Goal: Information Seeking & Learning: Learn about a topic

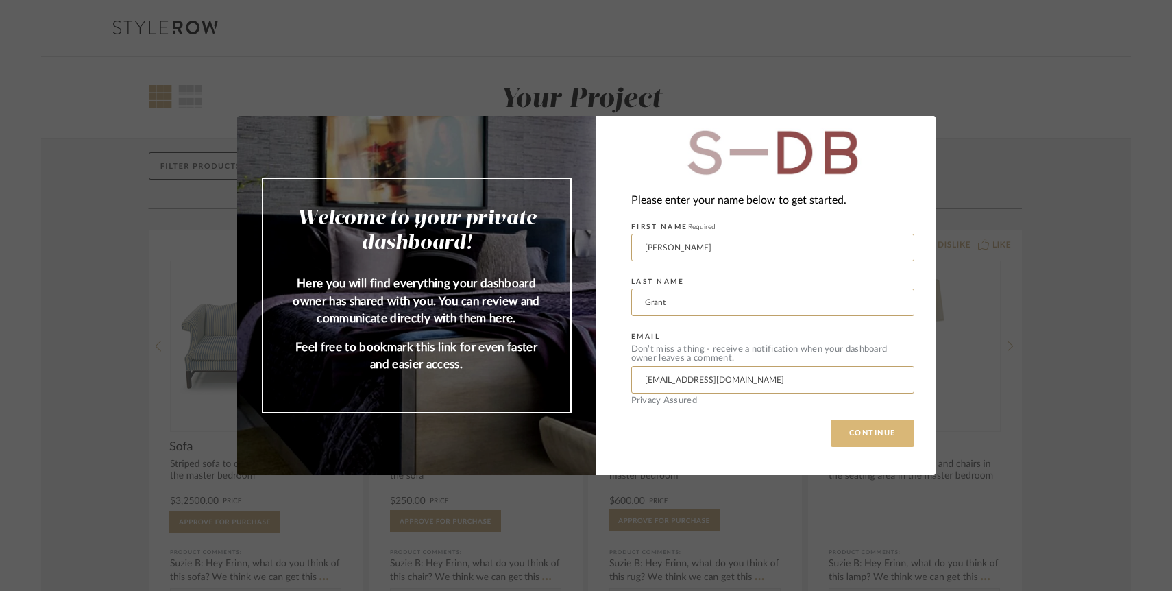
click at [854, 439] on button "CONTINUE" at bounding box center [873, 433] width 84 height 27
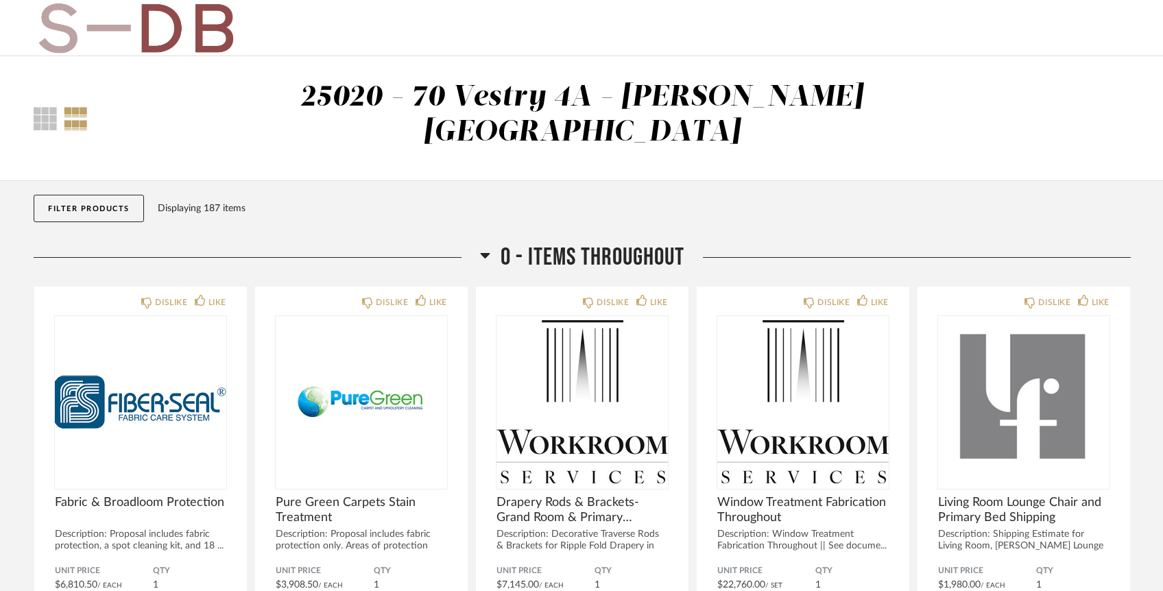
click at [77, 195] on button "Filter Products" at bounding box center [89, 208] width 110 height 27
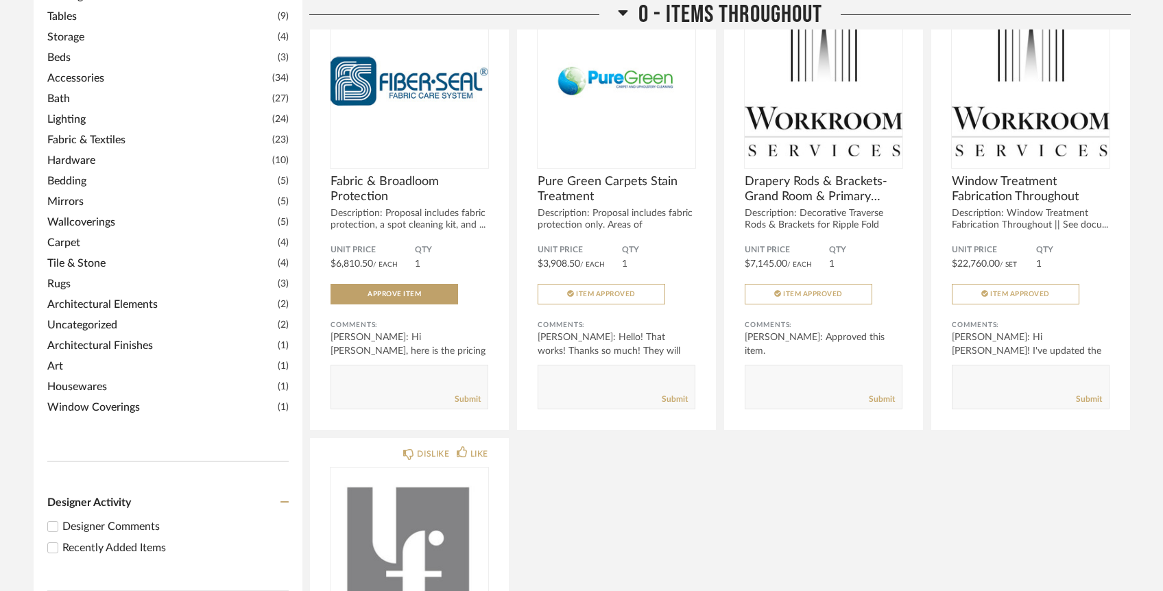
scroll to position [341, 0]
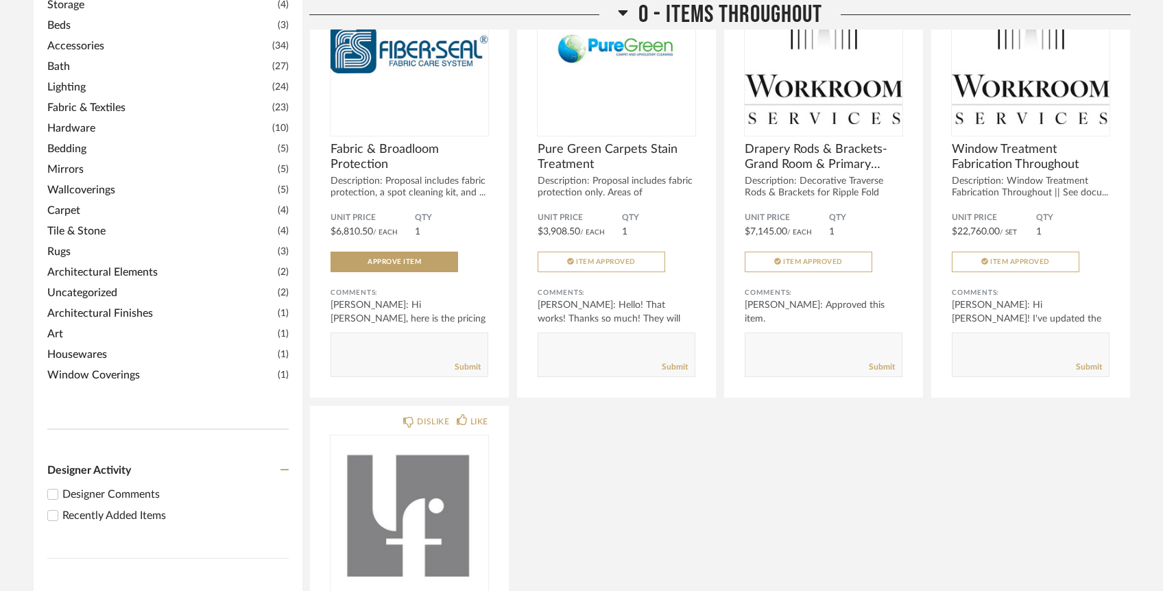
click at [95, 507] on div "Recently Added Items" at bounding box center [175, 515] width 226 height 16
click at [61, 507] on input "Recently Added Items" at bounding box center [53, 515] width 16 height 16
checkbox input "true"
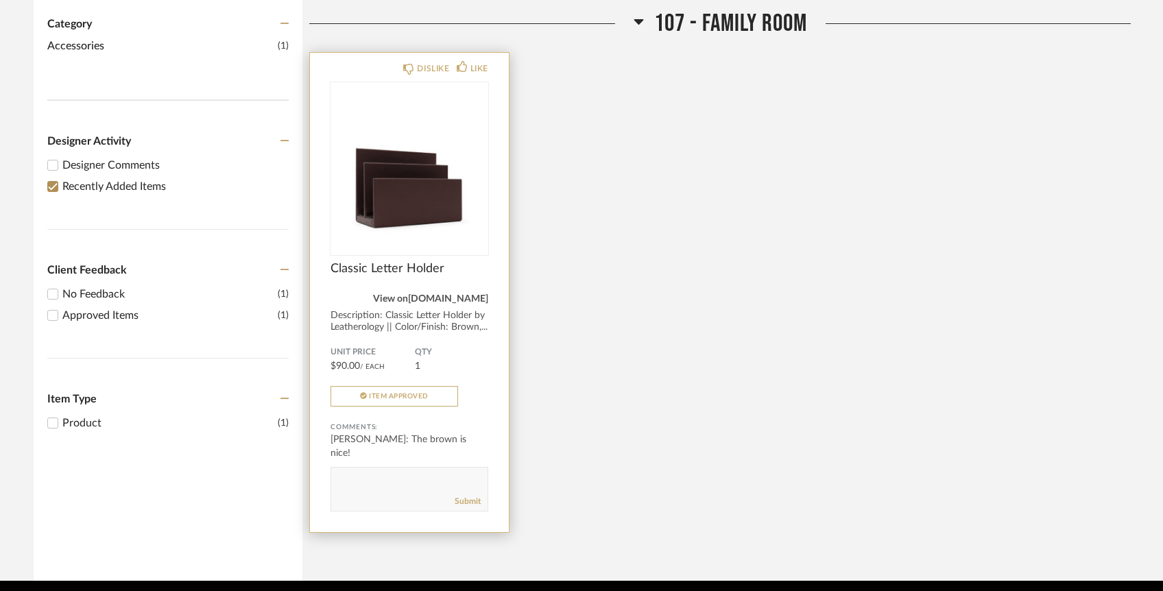
click at [435, 294] on link "[DOMAIN_NAME]" at bounding box center [448, 299] width 80 height 10
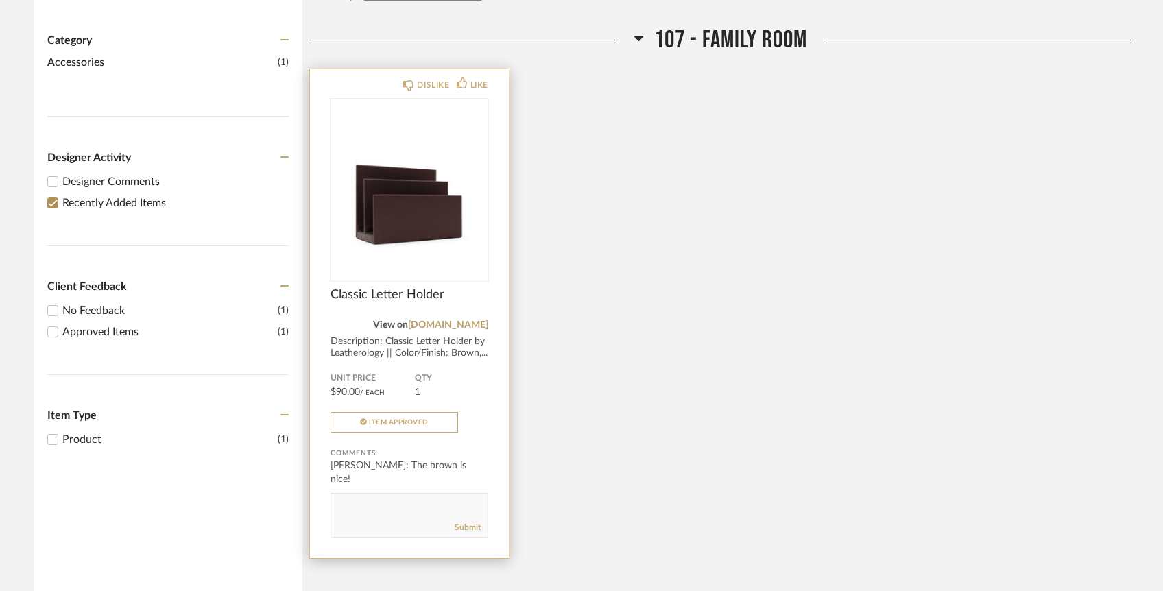
scroll to position [0, 0]
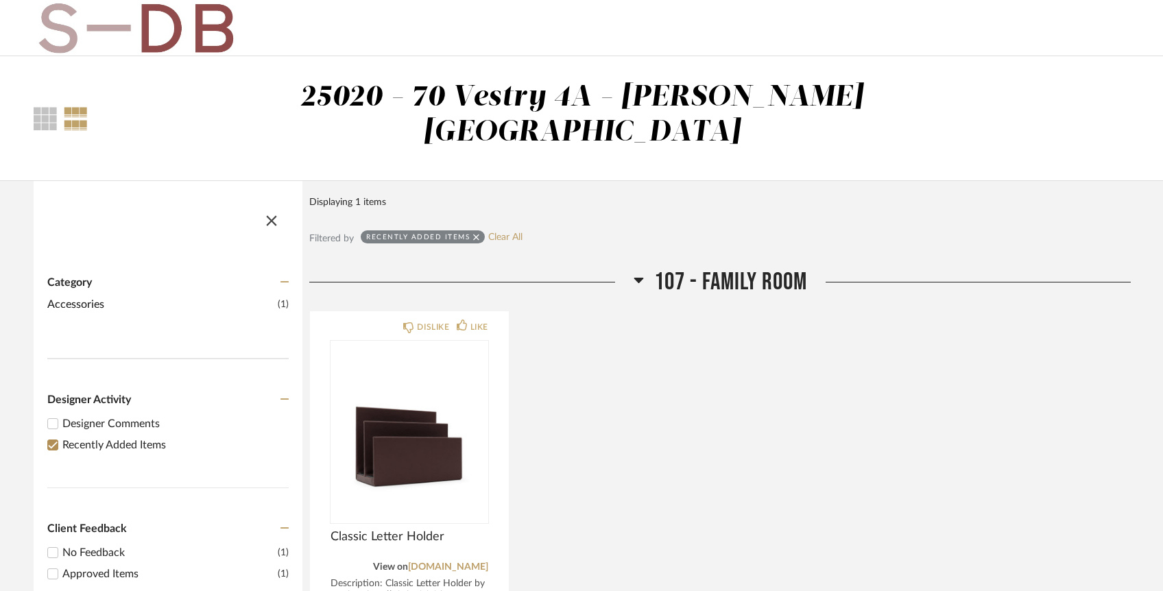
click at [167, 32] on img at bounding box center [136, 28] width 204 height 55
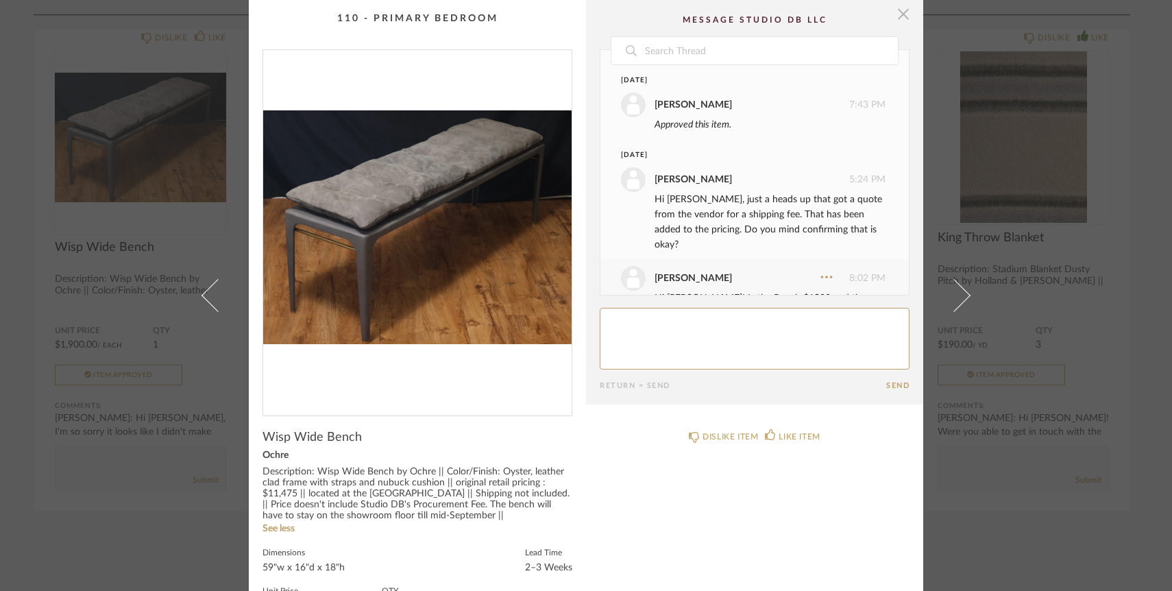
click at [895, 14] on span "button" at bounding box center [903, 13] width 27 height 27
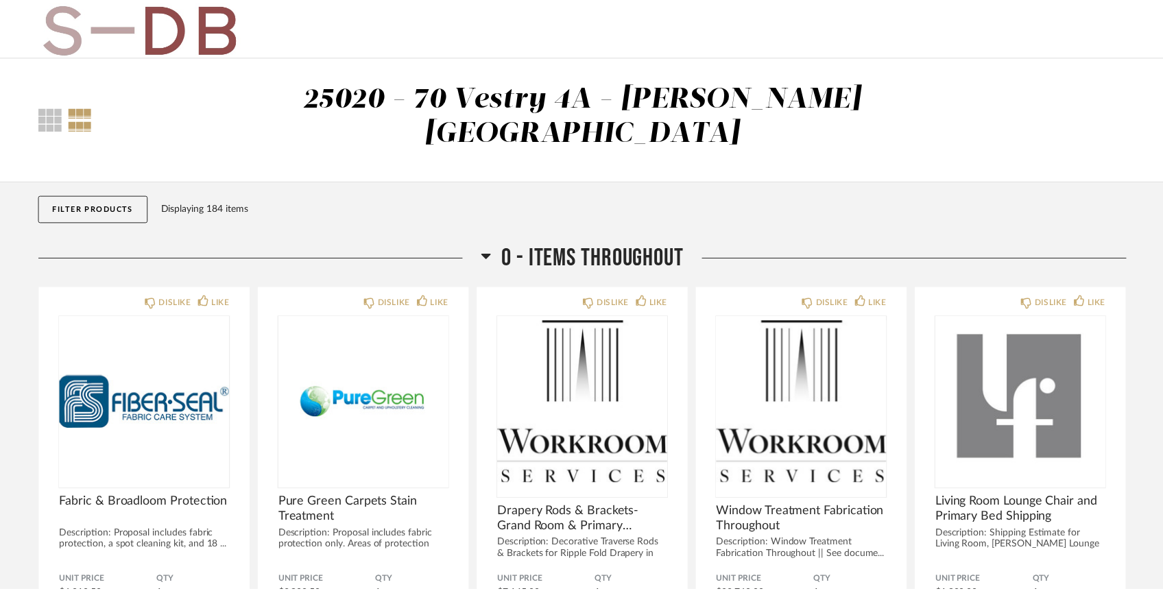
scroll to position [3813, 0]
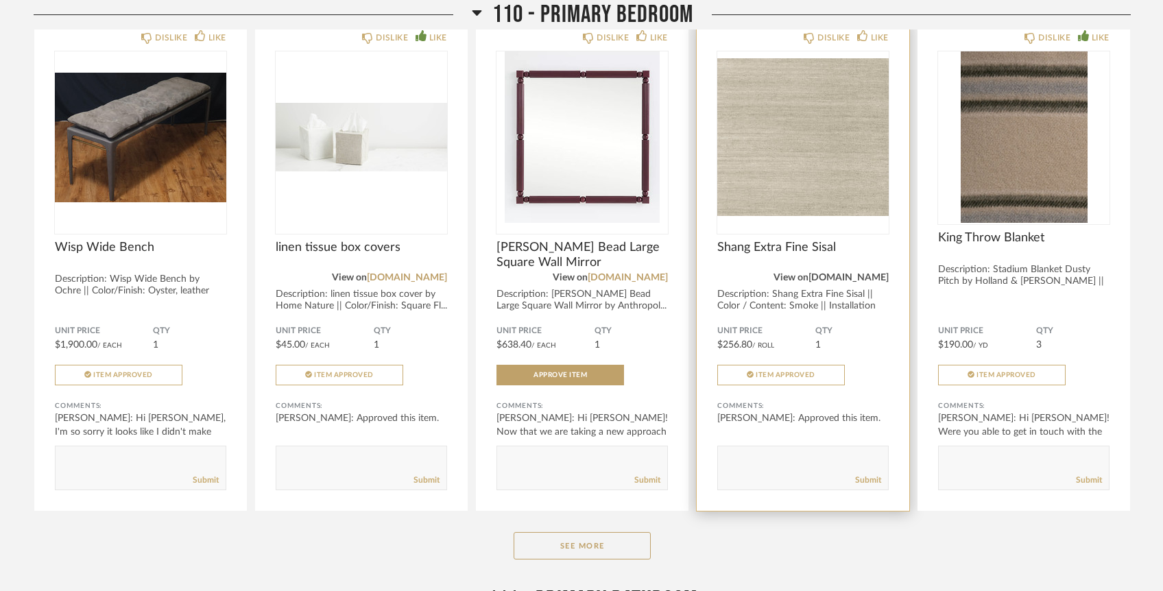
click at [854, 273] on link "[DOMAIN_NAME]" at bounding box center [848, 278] width 80 height 10
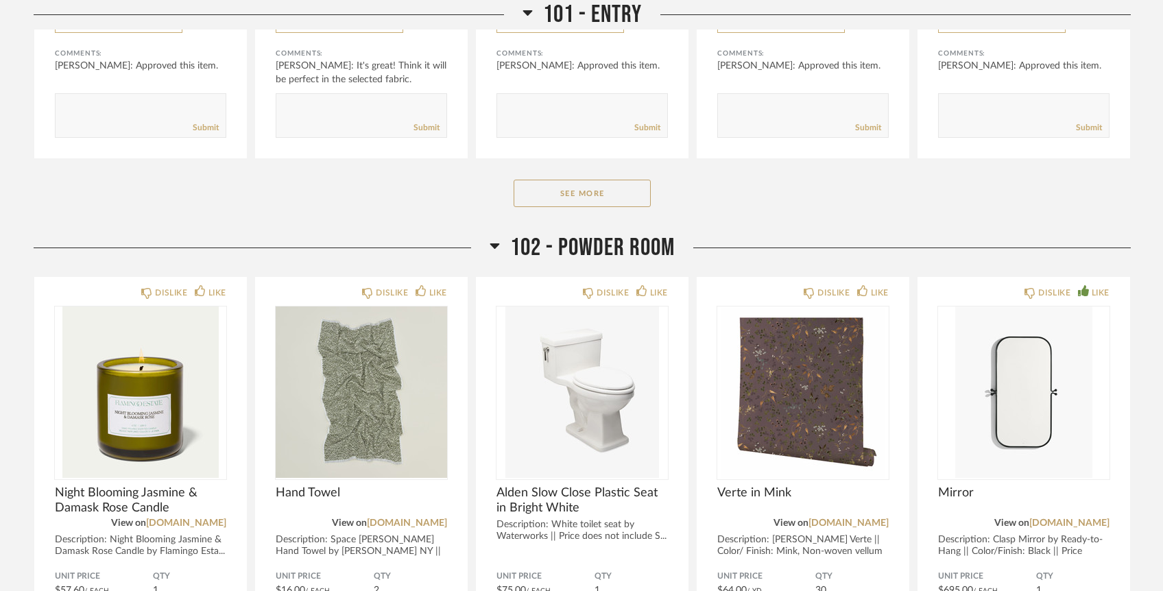
scroll to position [0, 0]
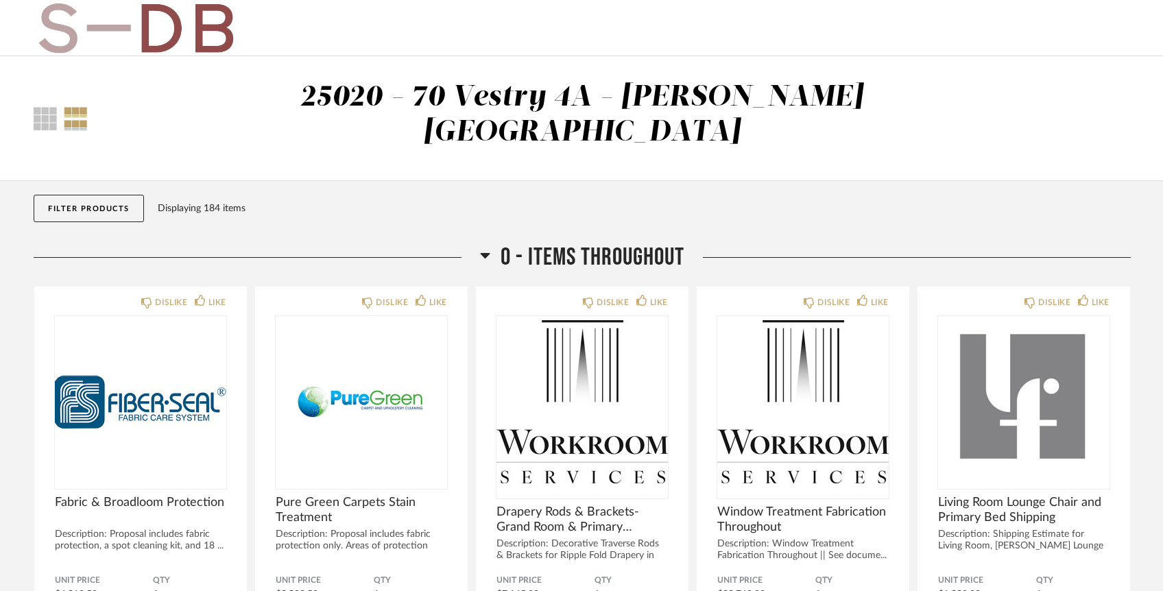
click at [184, 47] on img at bounding box center [136, 28] width 204 height 55
